Goal: Task Accomplishment & Management: Use online tool/utility

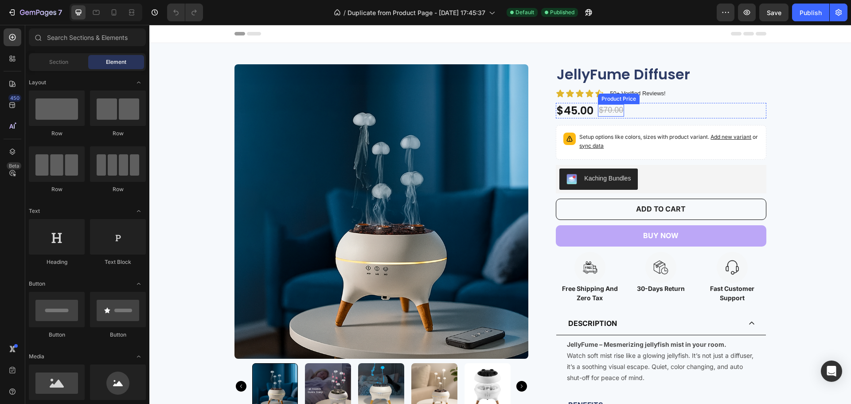
click at [612, 110] on div "$70.00" at bounding box center [611, 110] width 26 height 12
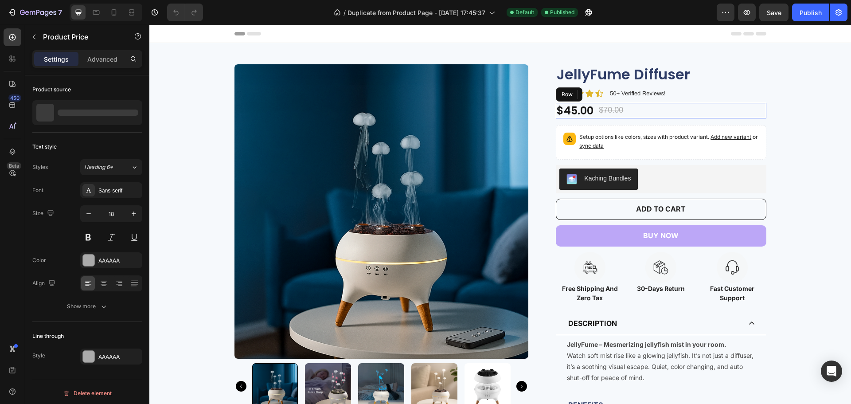
click at [650, 113] on div "$45.00 Product Price Product Price $70.00 Product Price Edit content in Shopify…" at bounding box center [661, 111] width 210 height 16
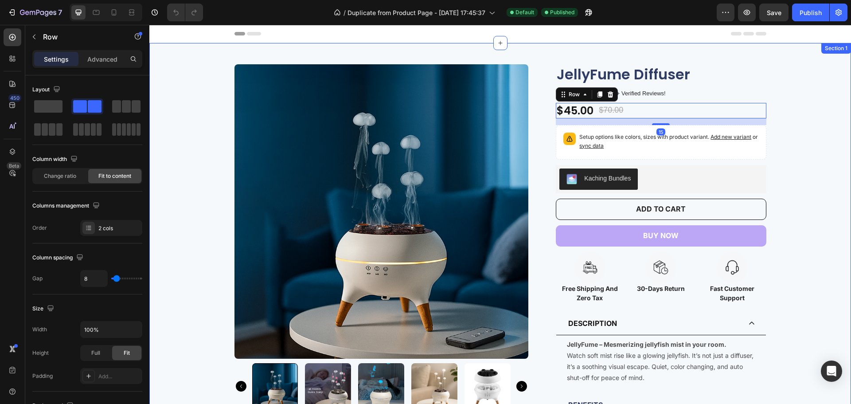
click at [794, 128] on div "Product Images JellyFume Diffuser Product Title Icon Icon Icon Icon Icon Icon L…" at bounding box center [499, 254] width 701 height 423
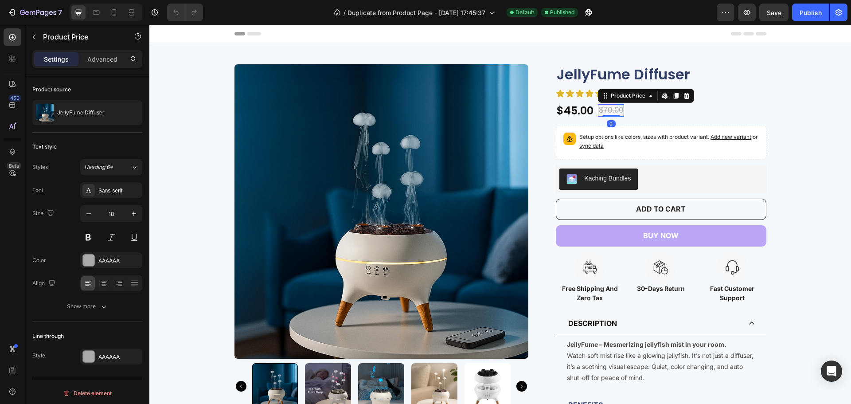
click at [601, 105] on div "$70.00" at bounding box center [611, 110] width 26 height 12
click at [581, 110] on div "$45.00" at bounding box center [575, 111] width 39 height 16
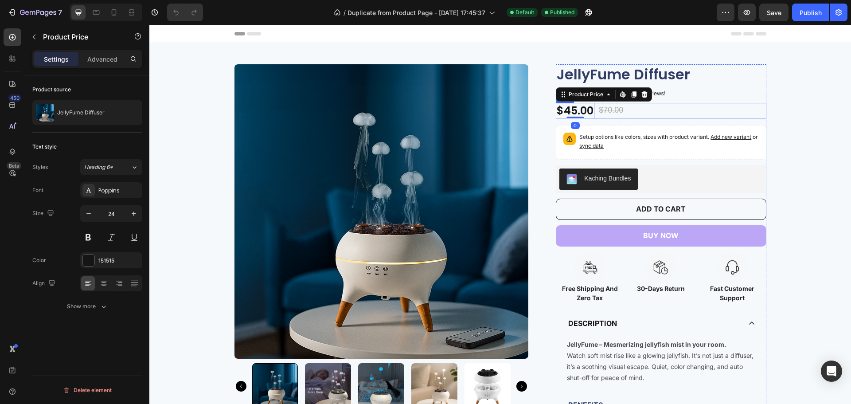
click at [647, 114] on div "$45.00 Product Price Edit content in Shopify 0 Product Price Edit content in Sh…" at bounding box center [661, 111] width 210 height 16
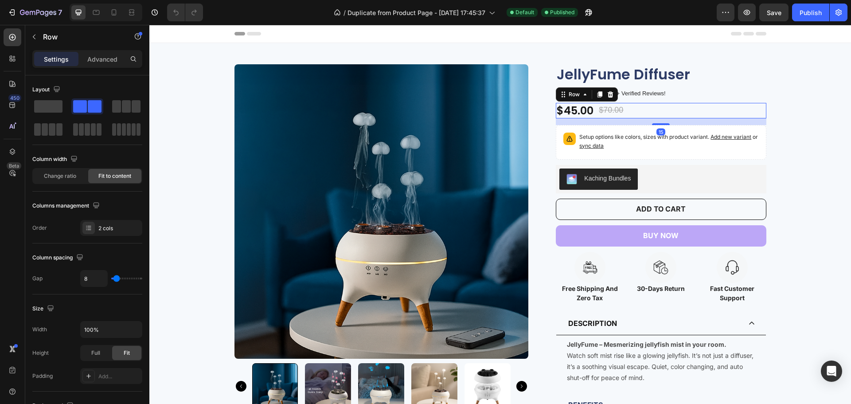
click at [771, 126] on div "Product Images JellyFume Diffuser Product Title Icon Icon Icon Icon Icon Icon L…" at bounding box center [499, 254] width 701 height 423
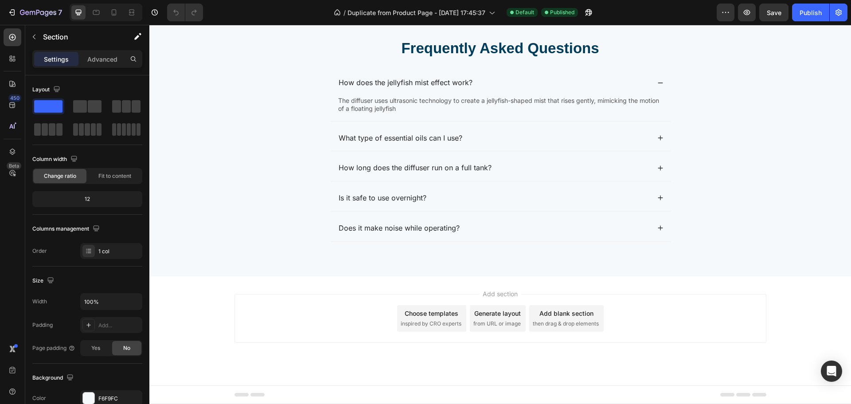
scroll to position [1507, 0]
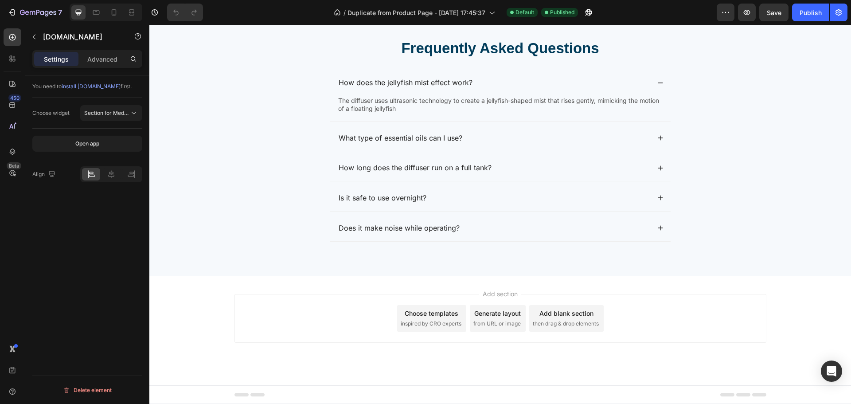
click at [112, 110] on span "Section for Medals" at bounding box center [107, 112] width 47 height 7
